Goal: Information Seeking & Learning: Learn about a topic

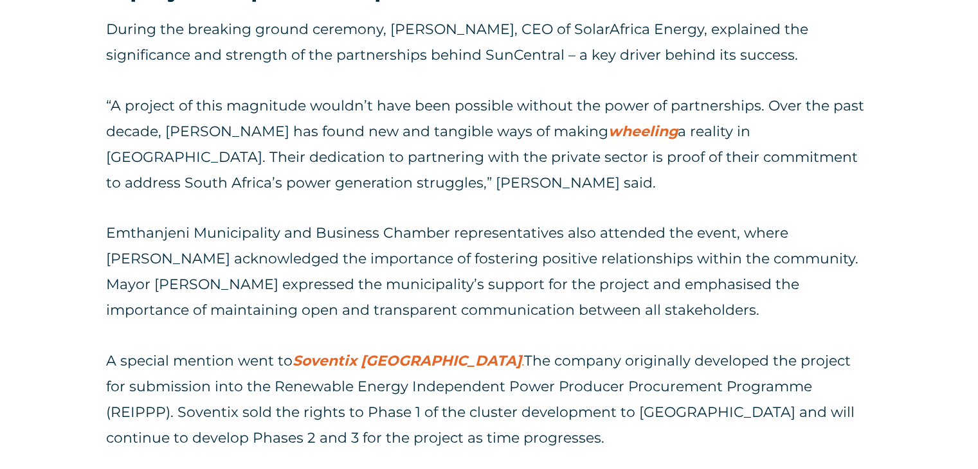
scroll to position [1454, 0]
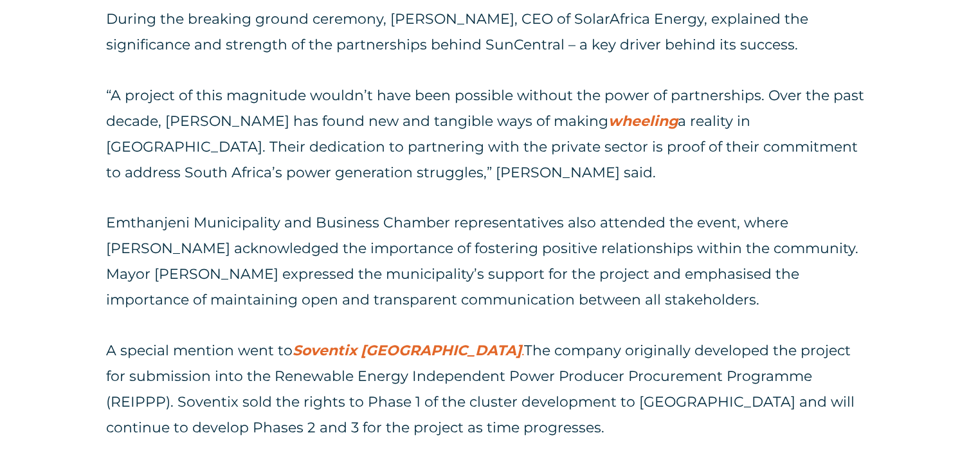
drag, startPoint x: 984, startPoint y: 48, endPoint x: 969, endPoint y: 193, distance: 146.0
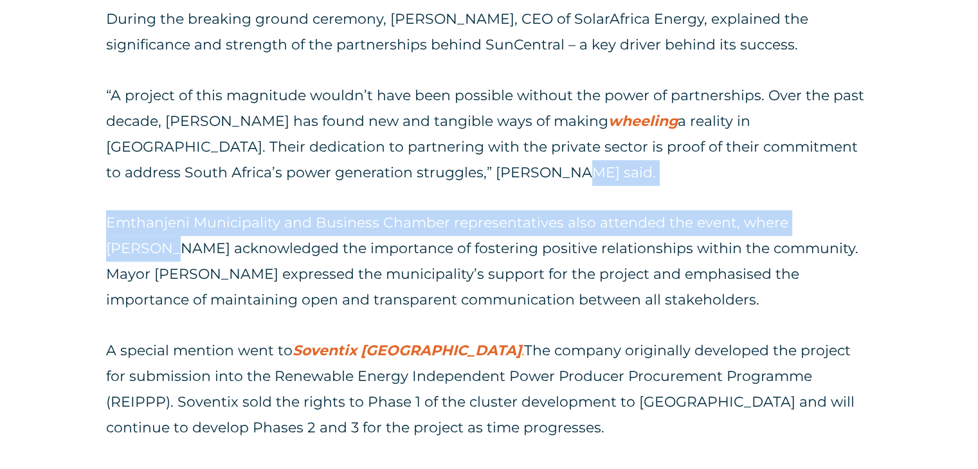
drag, startPoint x: 974, startPoint y: 186, endPoint x: 976, endPoint y: 176, distance: 10.0
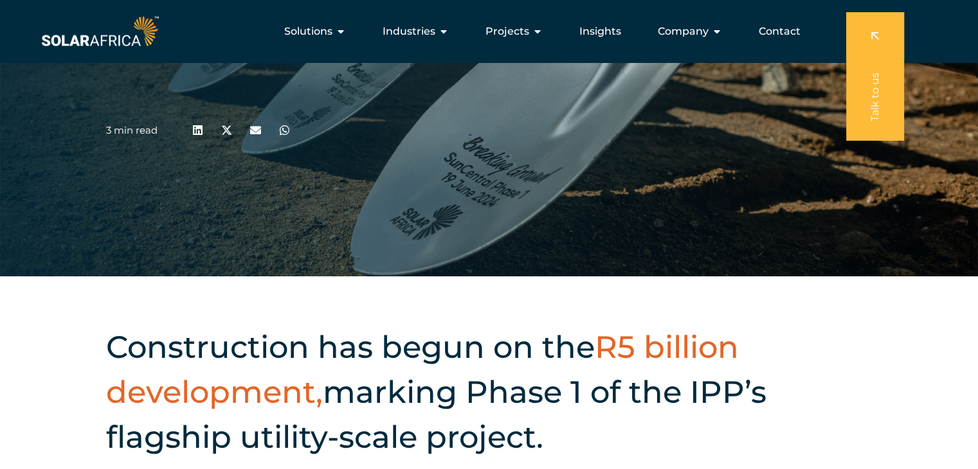
scroll to position [64, 0]
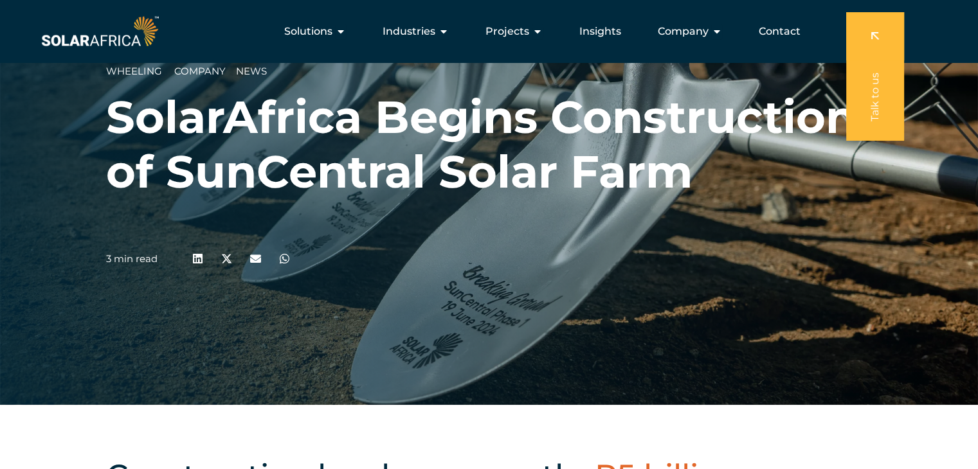
click at [139, 32] on img at bounding box center [100, 31] width 123 height 37
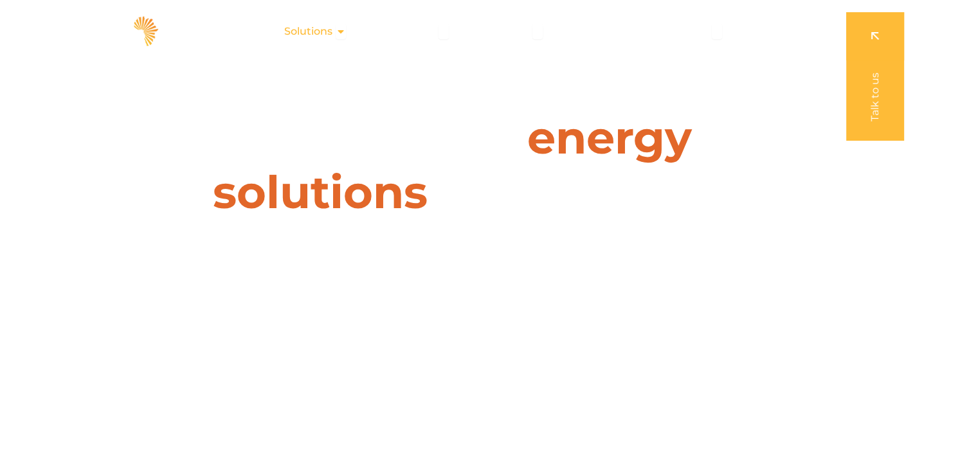
click at [340, 30] on icon "Menu" at bounding box center [341, 31] width 10 height 10
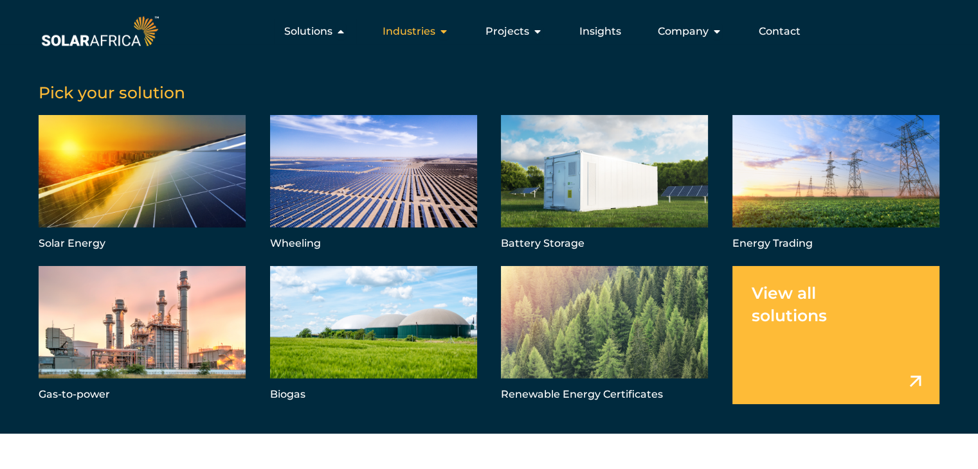
click at [449, 31] on icon "Menu" at bounding box center [443, 31] width 10 height 10
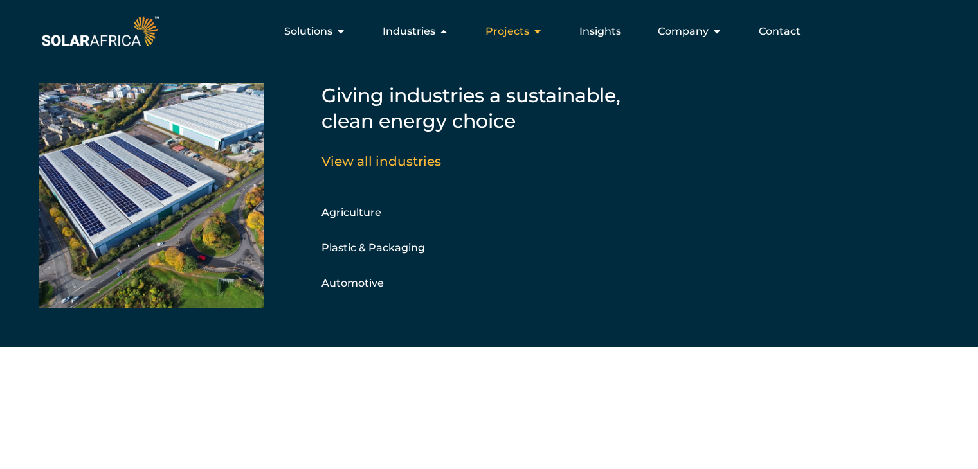
click at [535, 29] on icon "Menu" at bounding box center [537, 31] width 10 height 10
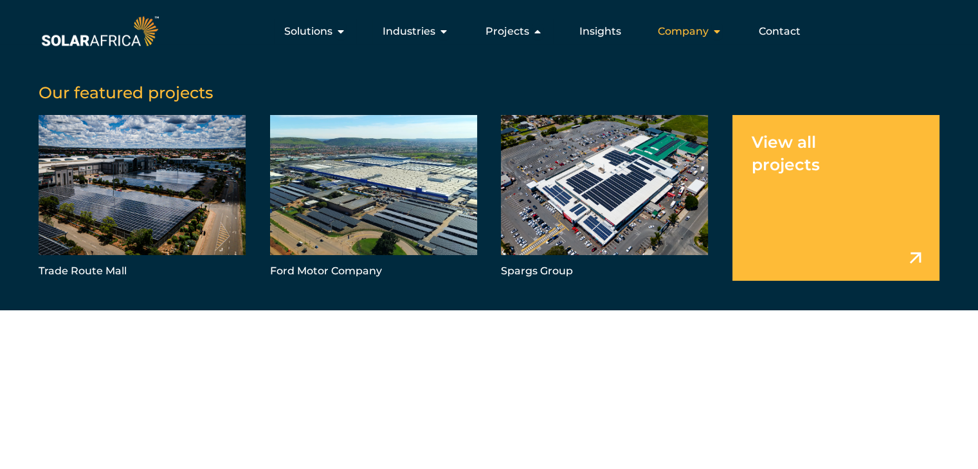
click at [715, 33] on icon "Menu" at bounding box center [717, 31] width 10 height 10
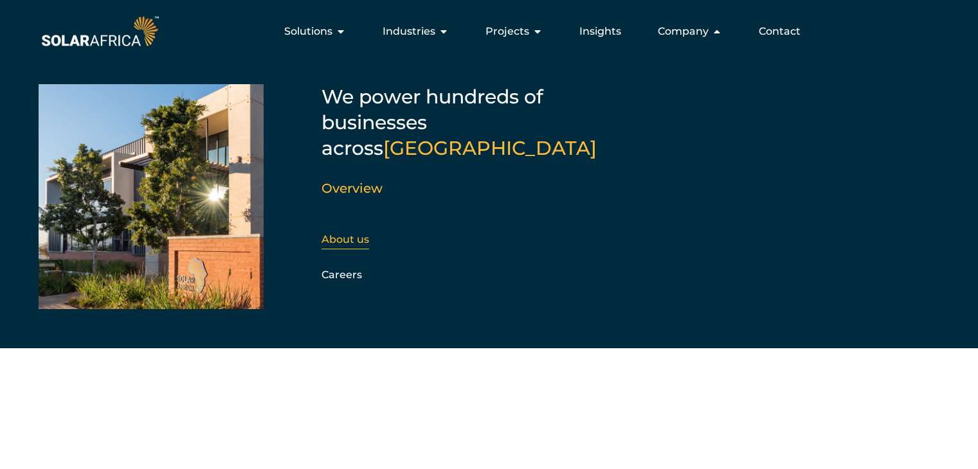
click at [347, 233] on link "About us" at bounding box center [345, 239] width 48 height 12
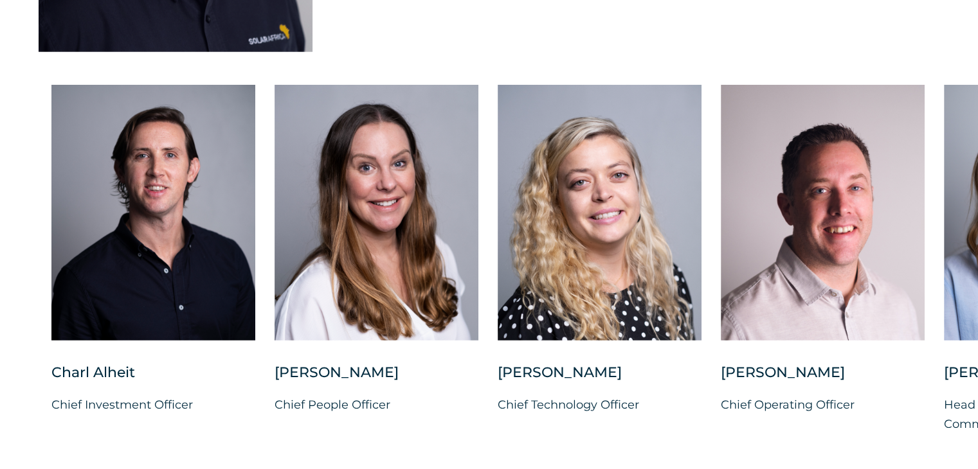
scroll to position [3243, 0]
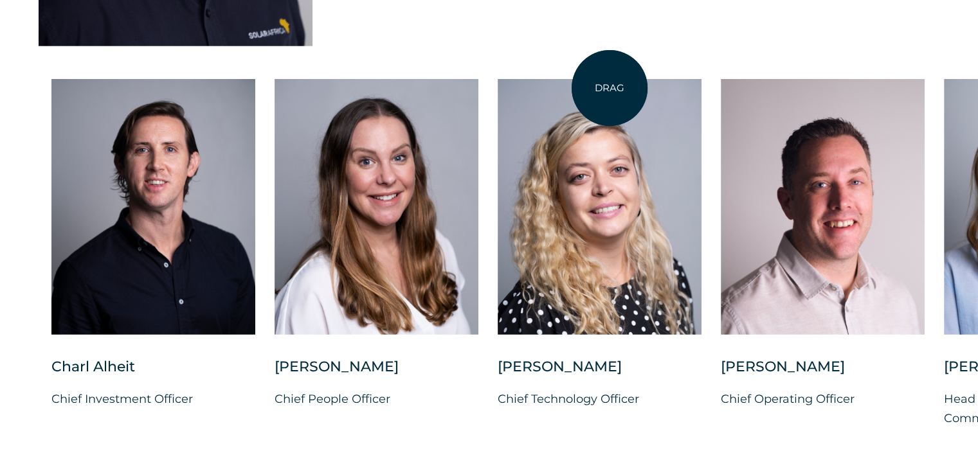
click at [609, 88] on div at bounding box center [600, 207] width 204 height 256
click at [504, 66] on div "DRAG Charl Alheit Chief Investment Officer Candice Seggie Chief People Officer …" at bounding box center [489, 277] width 978 height 422
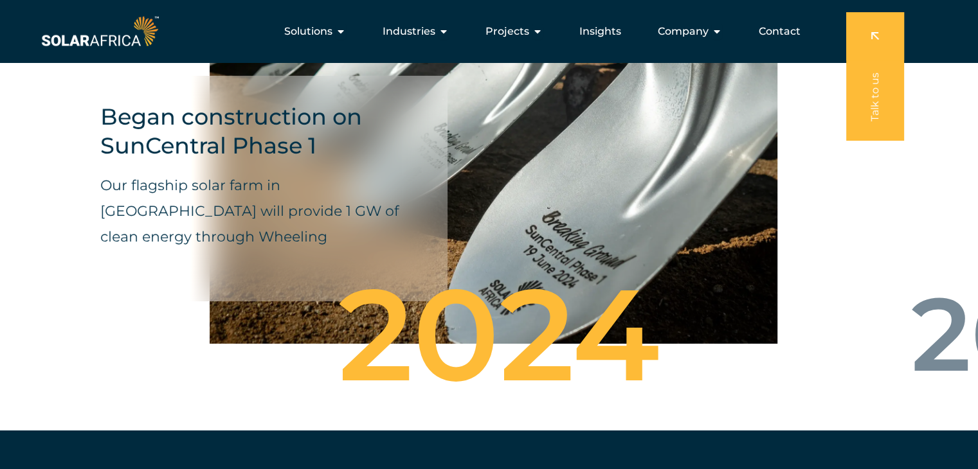
scroll to position [4252, 0]
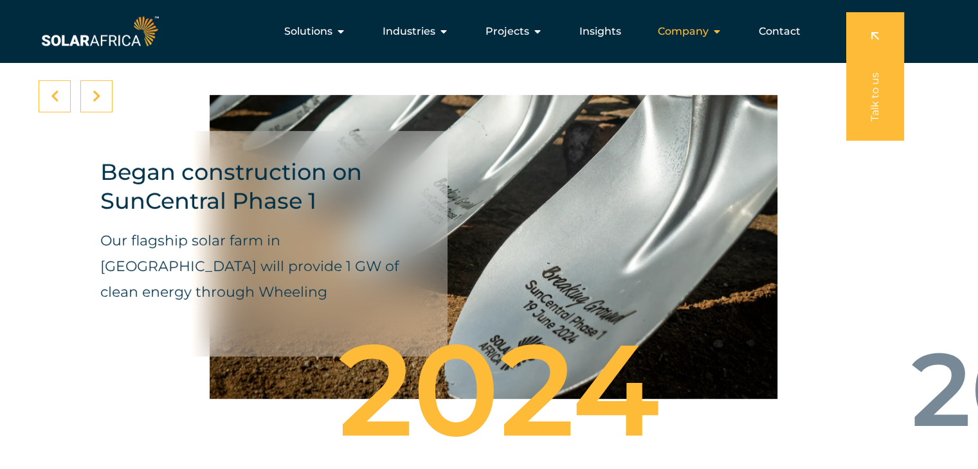
click at [705, 31] on span "Company" at bounding box center [683, 31] width 51 height 15
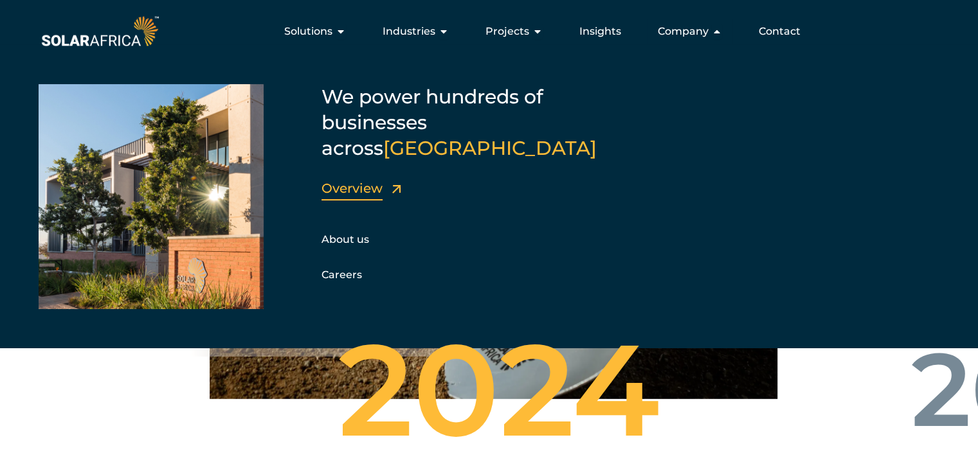
click at [357, 181] on link "Overview" at bounding box center [351, 188] width 61 height 15
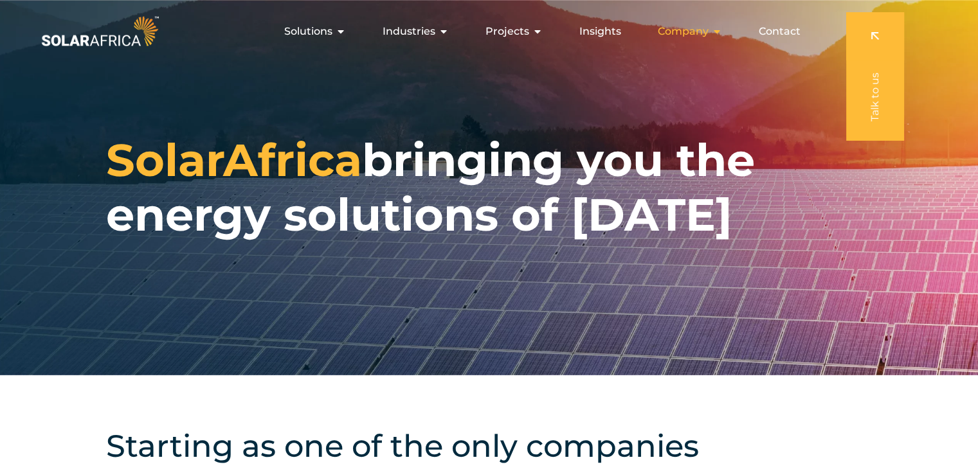
click at [699, 31] on span "Company" at bounding box center [683, 31] width 51 height 15
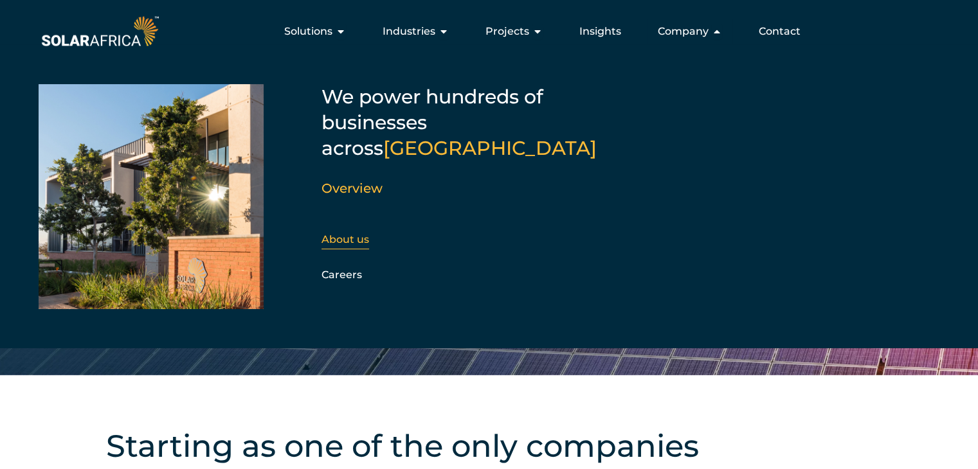
click at [352, 233] on link "About us" at bounding box center [345, 239] width 48 height 12
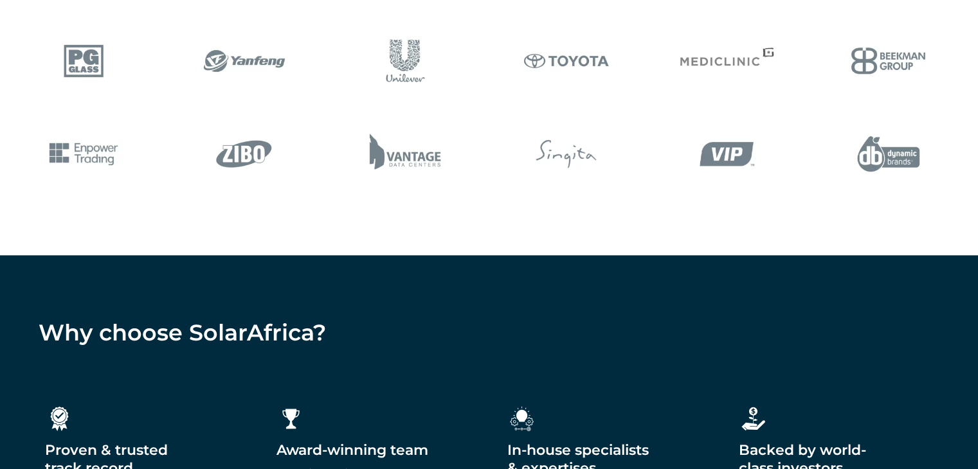
scroll to position [1864, 0]
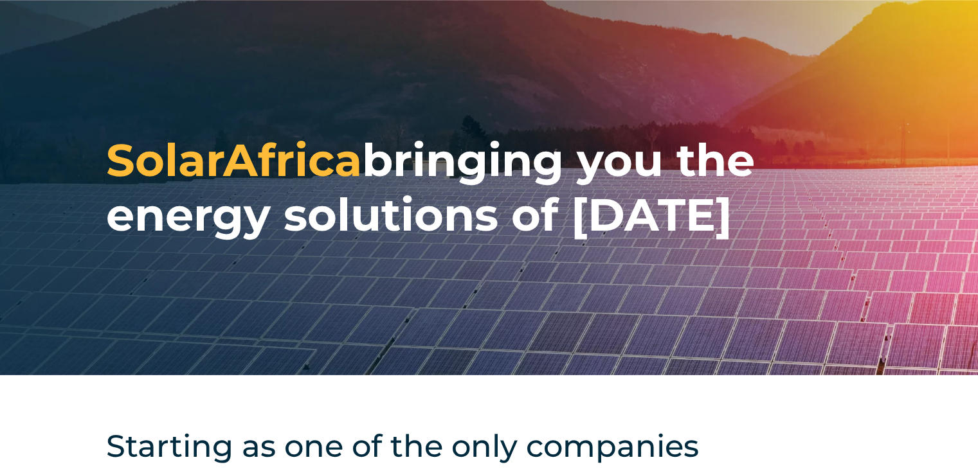
scroll to position [640, 0]
